Goal: Register for event/course

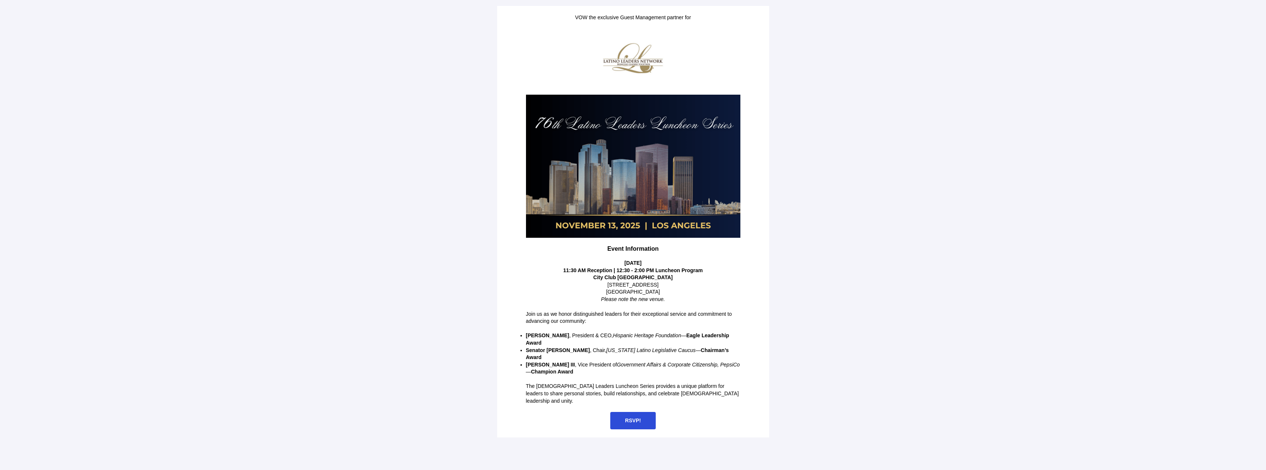
drag, startPoint x: 628, startPoint y: 403, endPoint x: 638, endPoint y: 401, distance: 9.9
click at [628, 412] on span "RSVP!" at bounding box center [632, 420] width 45 height 17
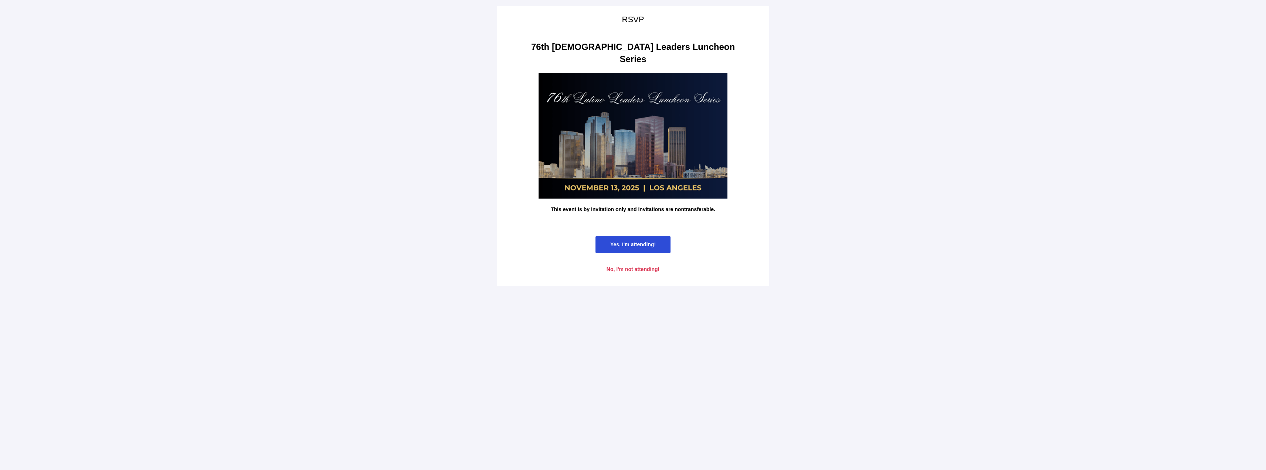
click at [630, 241] on span "Yes, I'm attending!" at bounding box center [632, 244] width 45 height 6
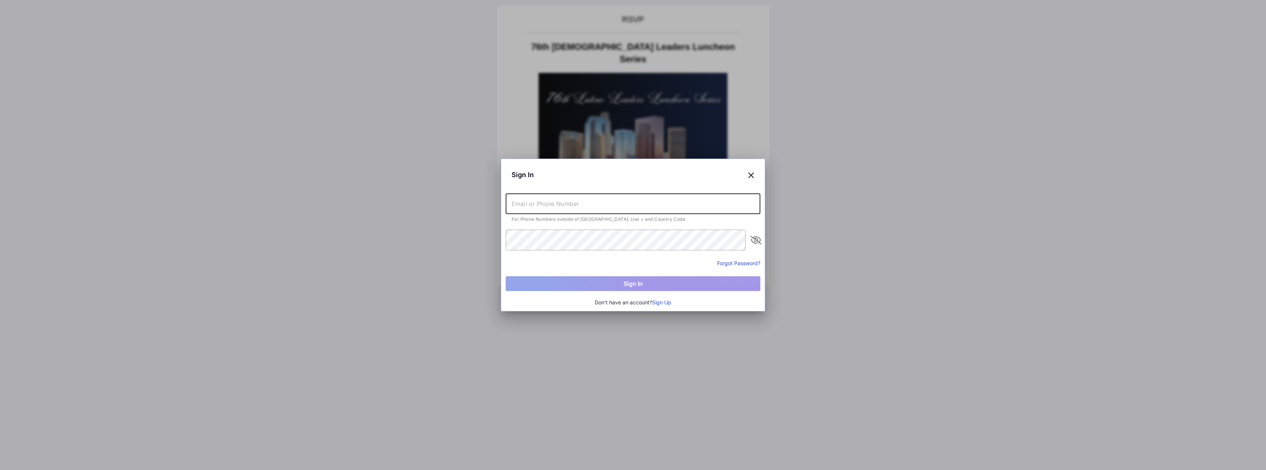
click at [546, 206] on input "text" at bounding box center [633, 203] width 255 height 21
type input "[PERSON_NAME][EMAIL_ADDRESS][PERSON_NAME][DOMAIN_NAME]"
click at [666, 302] on button "Sign Up" at bounding box center [661, 302] width 19 height 8
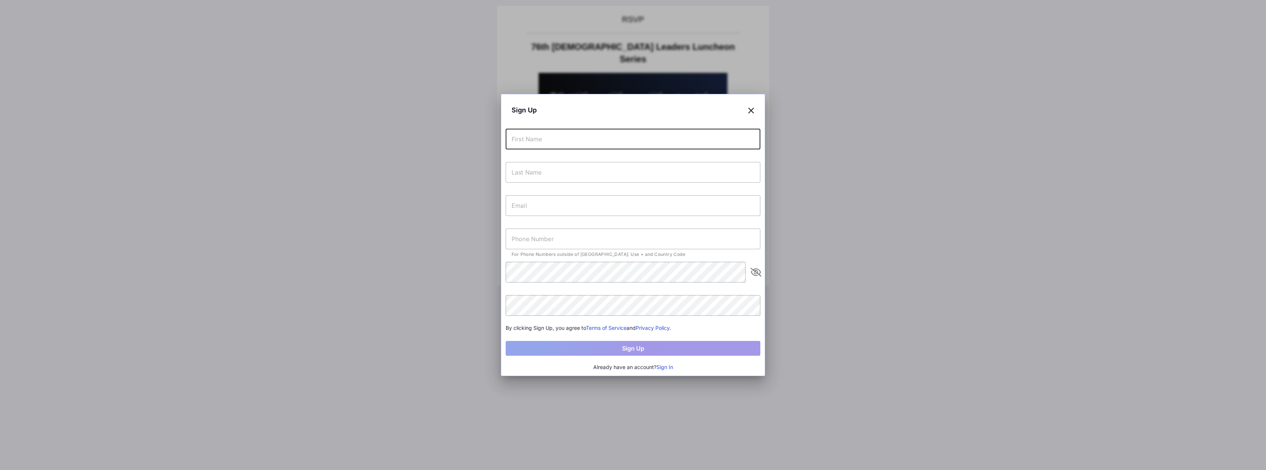
click at [543, 139] on input "text" at bounding box center [633, 139] width 255 height 21
type input "[PERSON_NAME]"
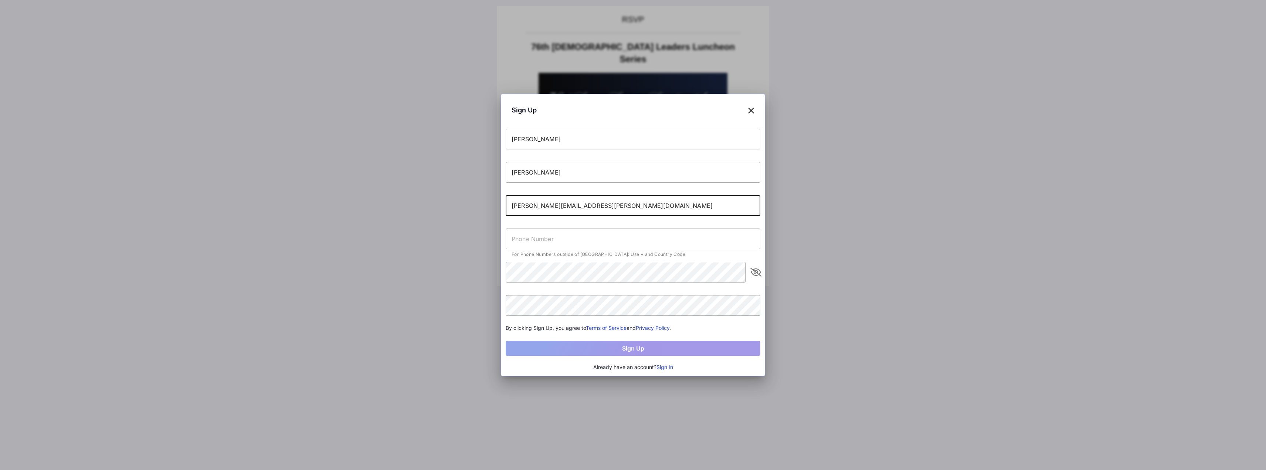
type input "[PERSON_NAME][EMAIL_ADDRESS][PERSON_NAME][DOMAIN_NAME]"
type input "[PHONE_NUMBER]"
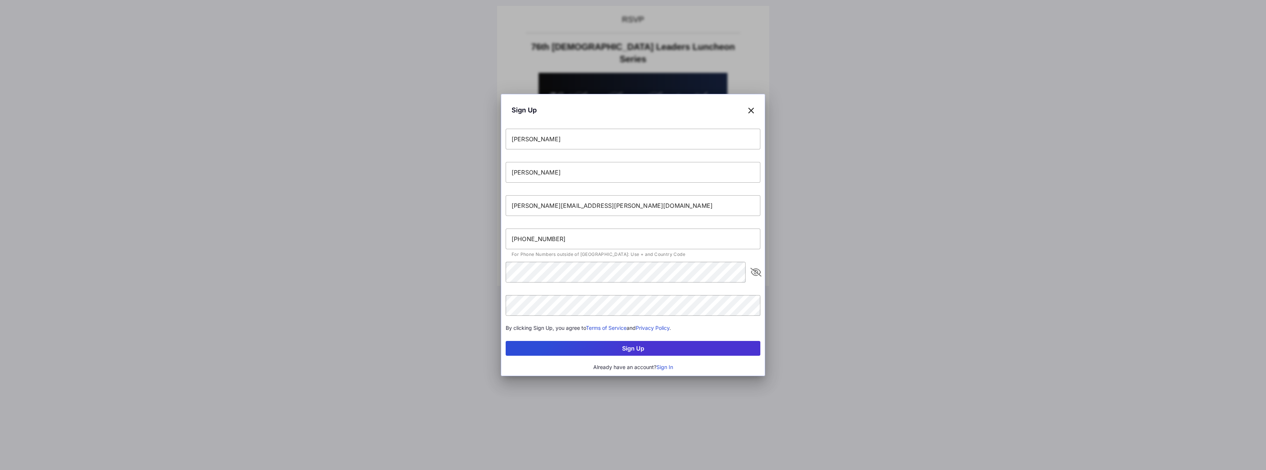
click at [586, 343] on button "Sign Up" at bounding box center [633, 348] width 255 height 15
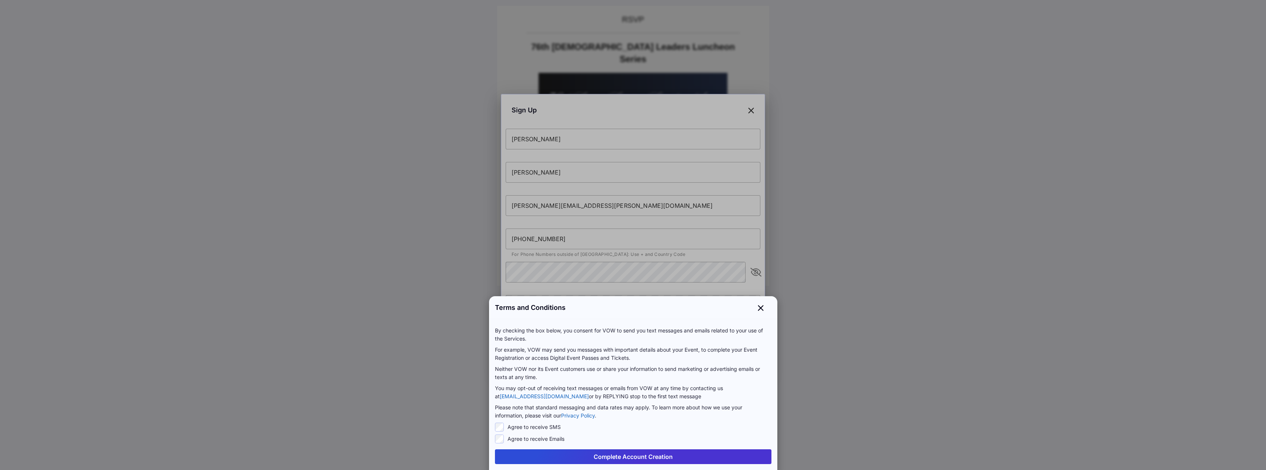
click at [647, 459] on button "Complete Account Creation" at bounding box center [633, 456] width 277 height 15
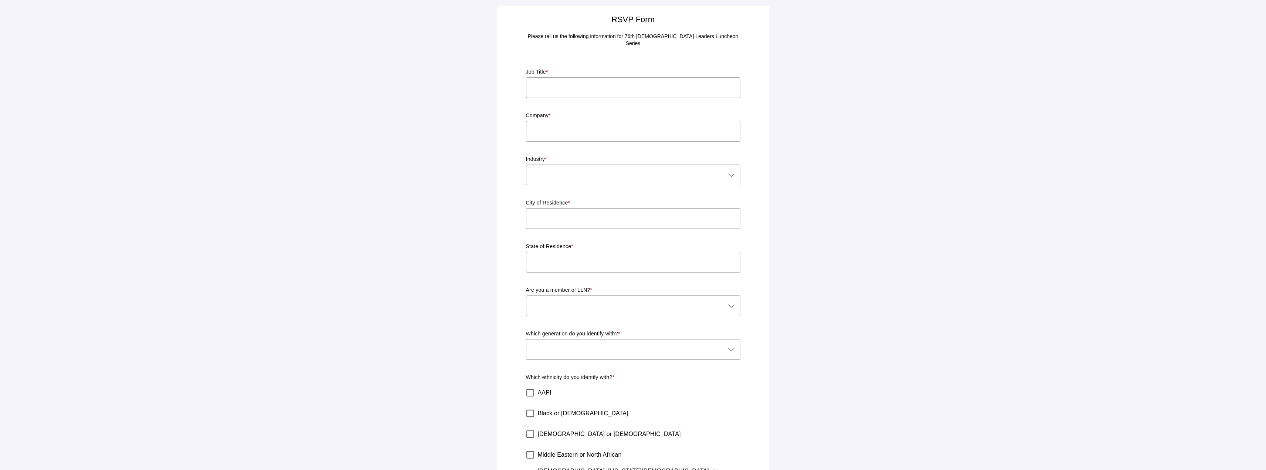
click at [631, 77] on input "text" at bounding box center [633, 87] width 214 height 21
type input "General Manager"
type input "City of [GEOGRAPHIC_DATA], Community Investment Department"
click at [629, 166] on div at bounding box center [626, 175] width 200 height 21
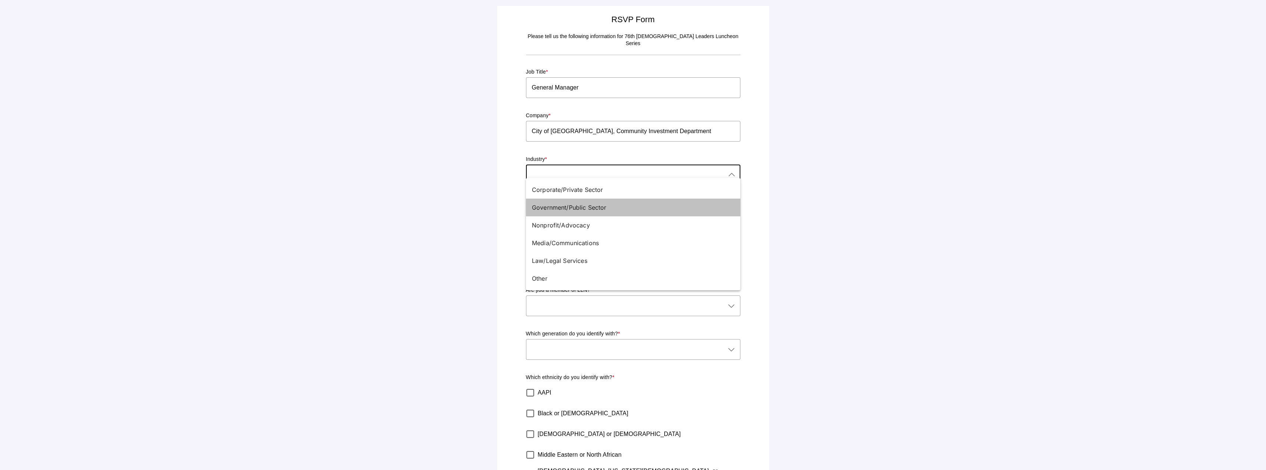
click at [592, 209] on div "Government/Public Sector" at bounding box center [630, 207] width 197 height 9
type input "Government/Public Sector"
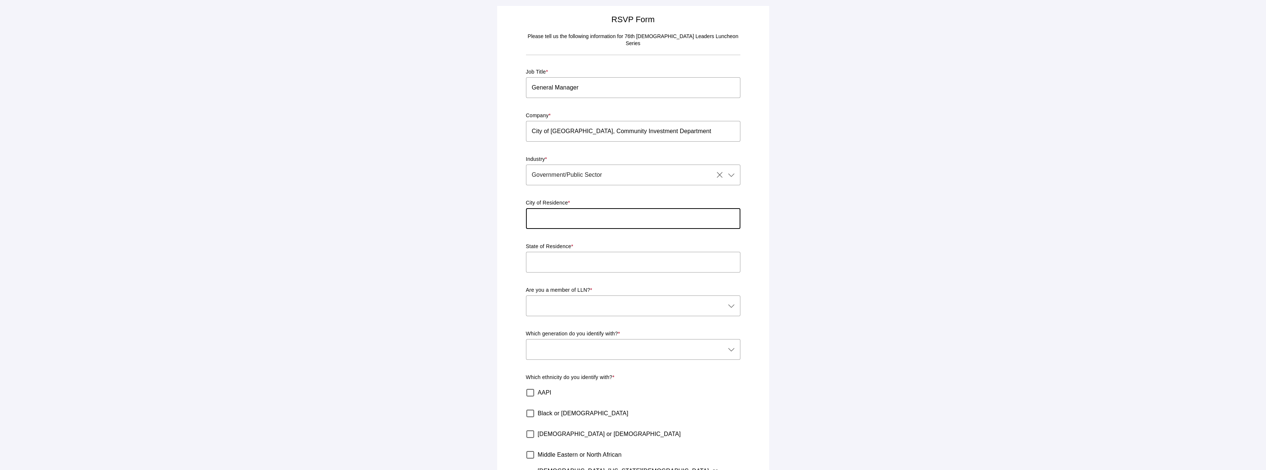
click at [577, 218] on input "text" at bounding box center [633, 218] width 214 height 21
type input "Whittier"
type input "CA"
click at [568, 298] on div at bounding box center [626, 305] width 200 height 21
click at [552, 336] on div "No" at bounding box center [630, 338] width 197 height 9
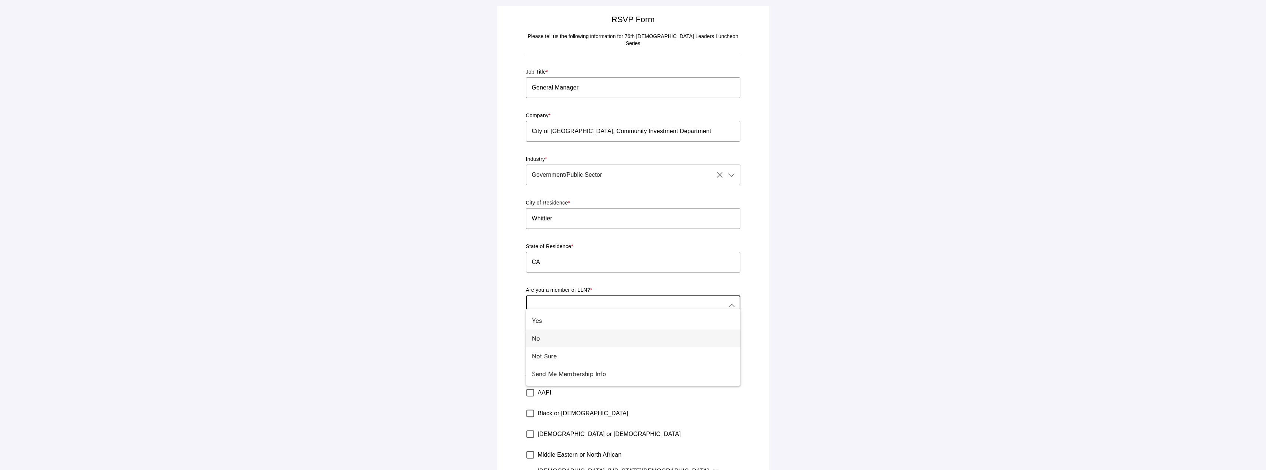
type input "No"
click at [603, 342] on div at bounding box center [626, 349] width 200 height 21
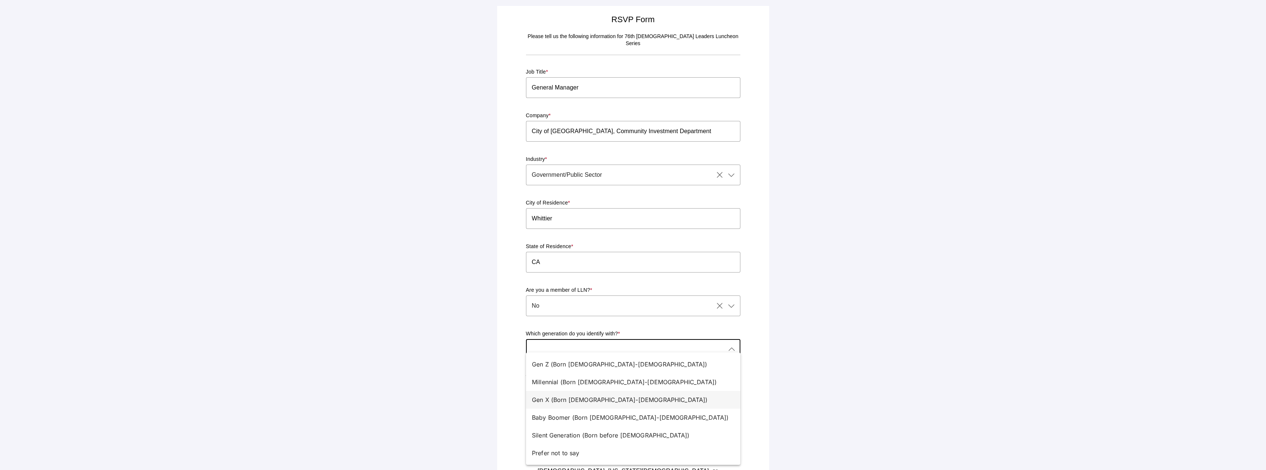
click at [577, 402] on div "Gen X (Born [DEMOGRAPHIC_DATA]-[DEMOGRAPHIC_DATA])" at bounding box center [630, 399] width 197 height 9
type input "Gen X (Born [DEMOGRAPHIC_DATA]-[DEMOGRAPHIC_DATA])"
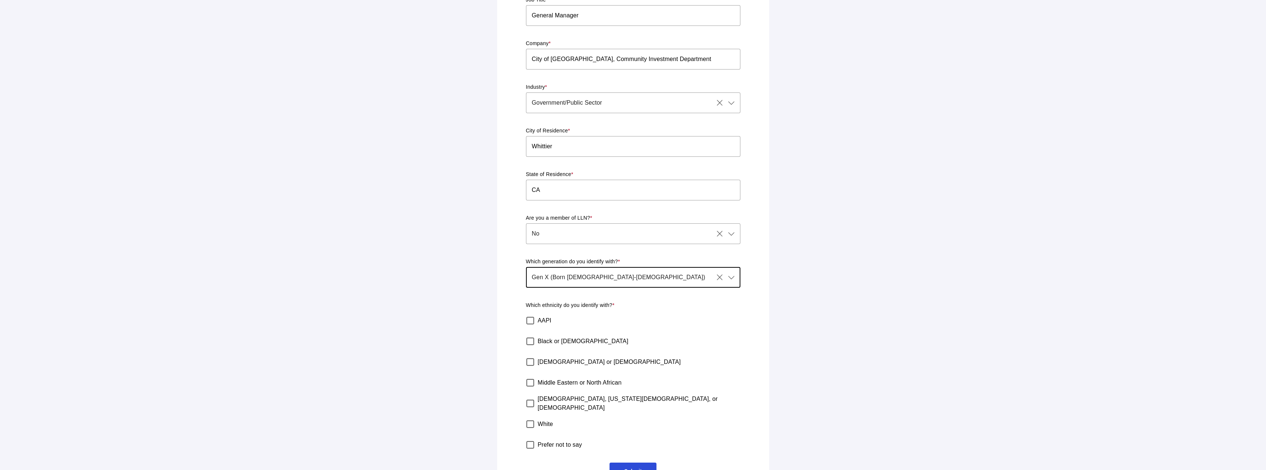
scroll to position [89, 0]
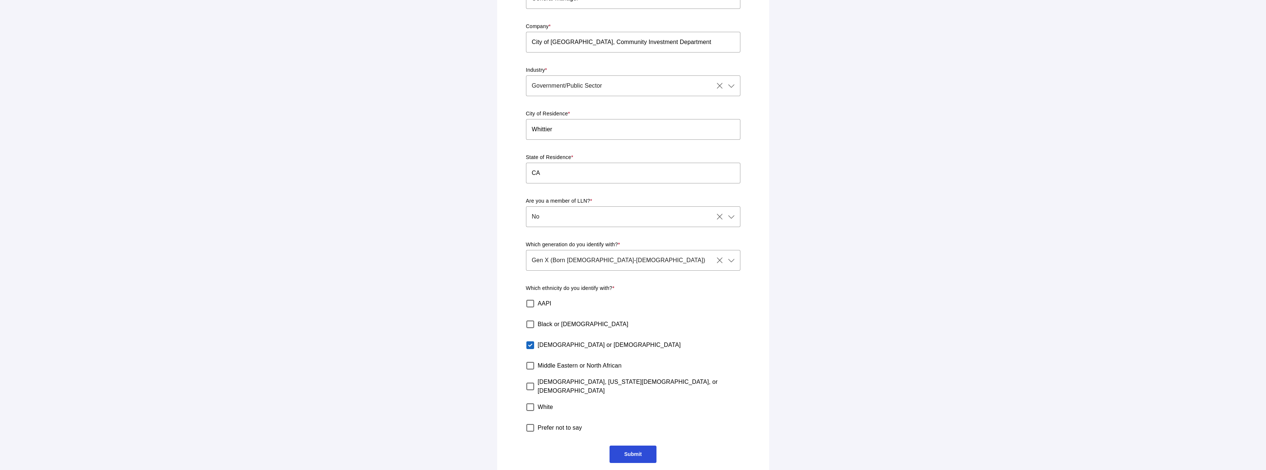
click at [624, 451] on span "Submit" at bounding box center [632, 454] width 17 height 6
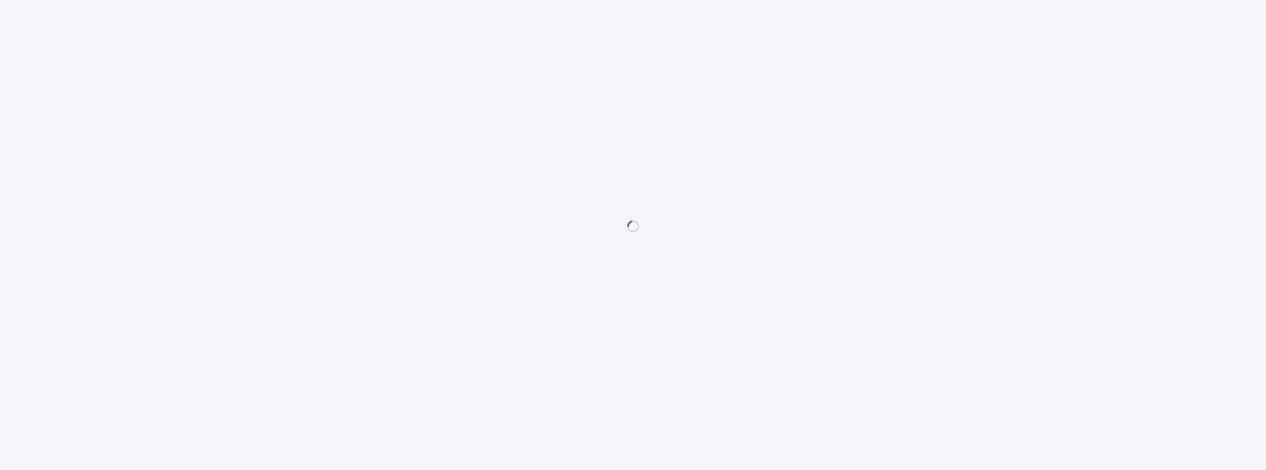
scroll to position [0, 0]
